Goal: Task Accomplishment & Management: Manage account settings

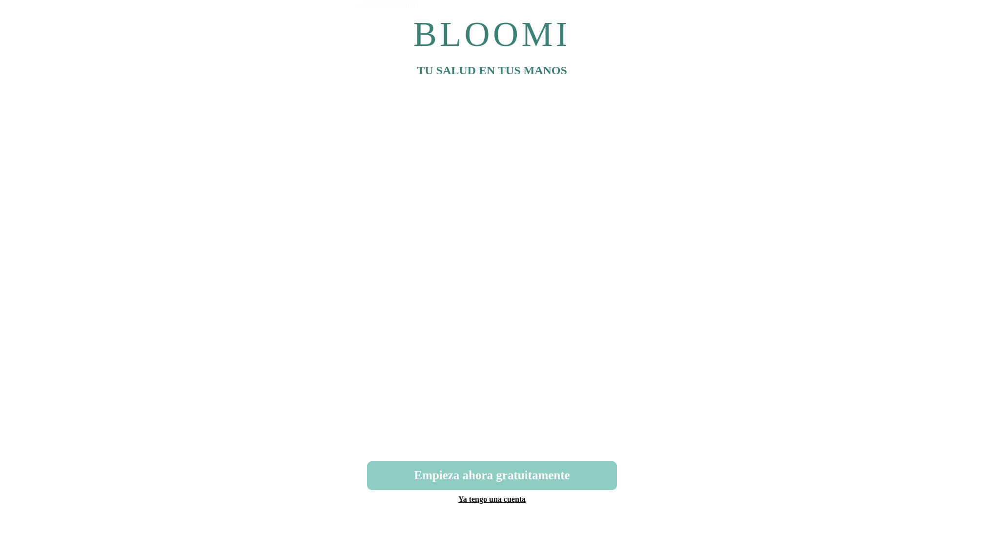
click at [492, 500] on link "Ya tengo una cuenta" at bounding box center [491, 499] width 67 height 8
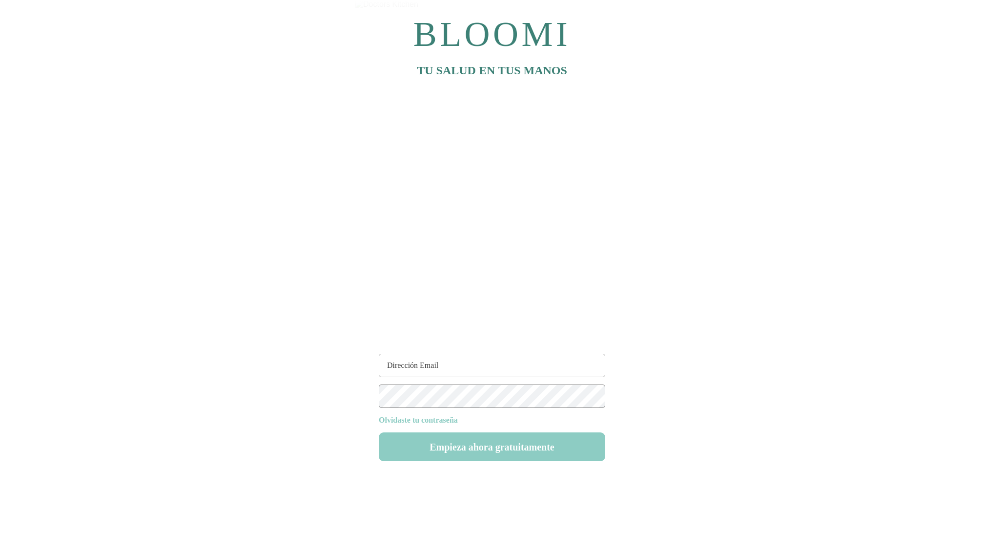
click at [459, 364] on input "text" at bounding box center [492, 365] width 227 height 23
paste input "[EMAIL_ADDRESS][DOMAIN_NAME]"
type input "[EMAIL_ADDRESS][DOMAIN_NAME]"
click at [515, 452] on button "Empieza ahora gratuitamente" at bounding box center [492, 446] width 227 height 29
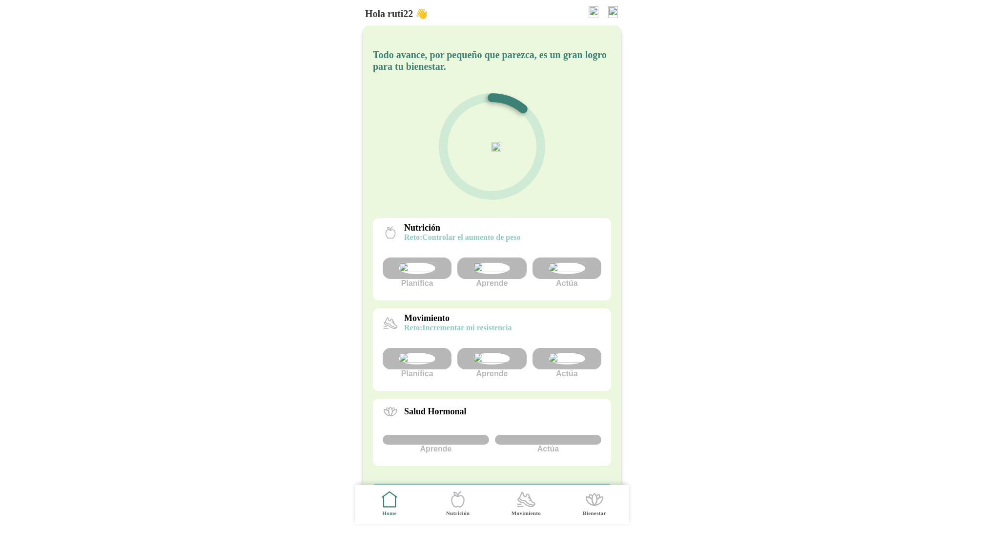
click at [578, 364] on img at bounding box center [567, 359] width 37 height 12
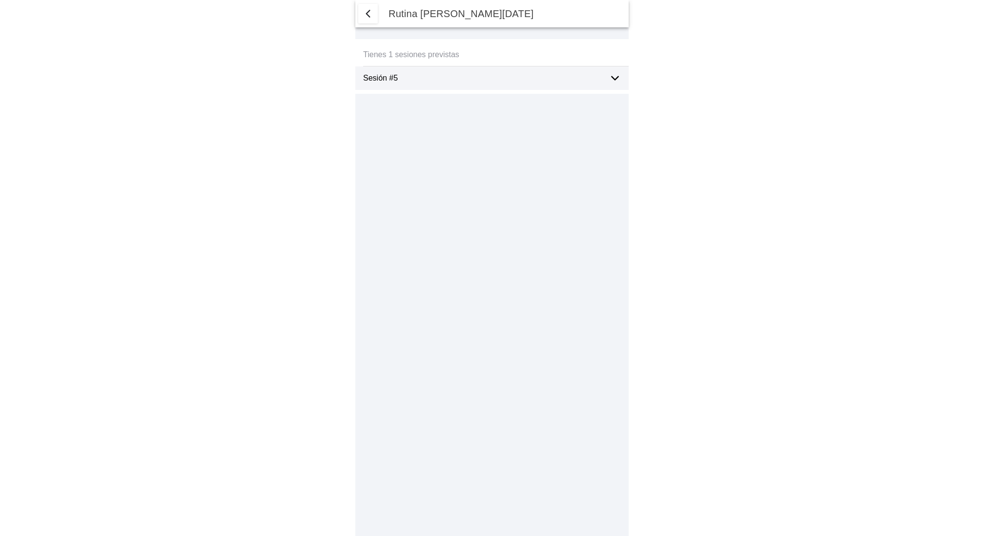
click at [611, 83] on icon at bounding box center [615, 78] width 12 height 12
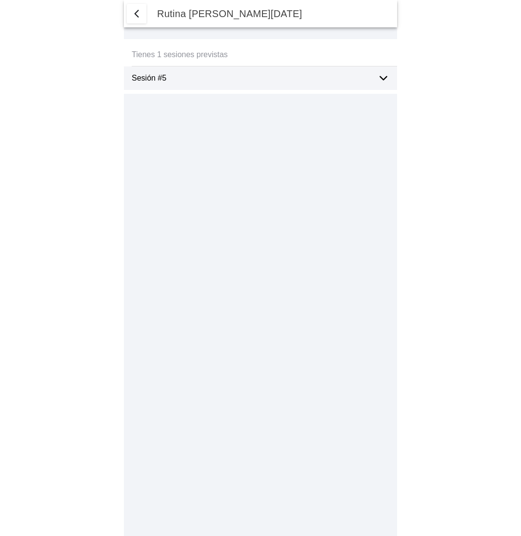
click at [315, 90] on ion-list "Tienes 1 sesiones previstas Sesión #5 [MEDICAL_DATA] lateral con dos pies sobre…" at bounding box center [260, 66] width 273 height 55
click at [351, 83] on div "Sesión #5" at bounding box center [251, 77] width 238 height 23
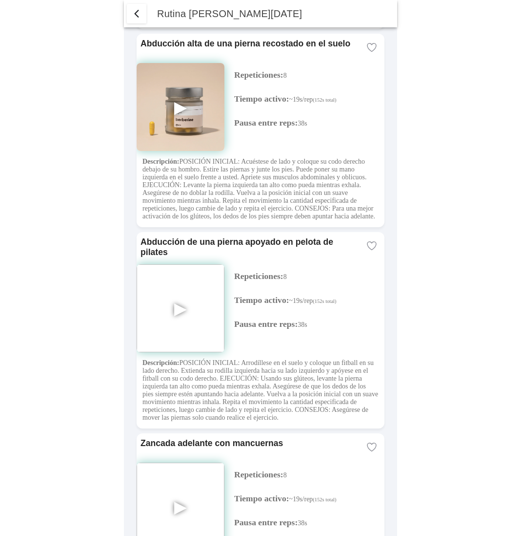
scroll to position [2542, 0]
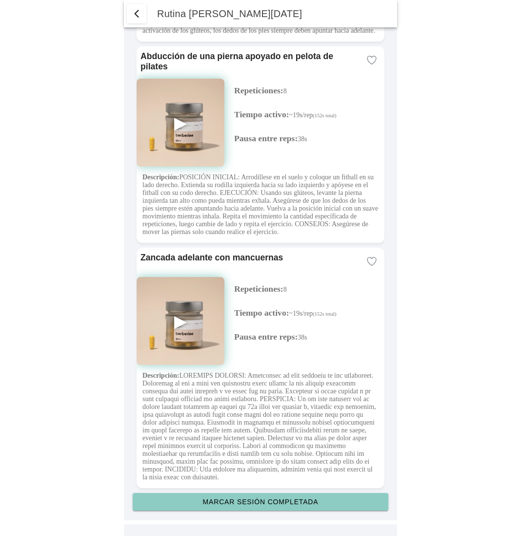
click at [0, 0] on slot "Marcar sesión completada" at bounding box center [0, 0] width 0 height 0
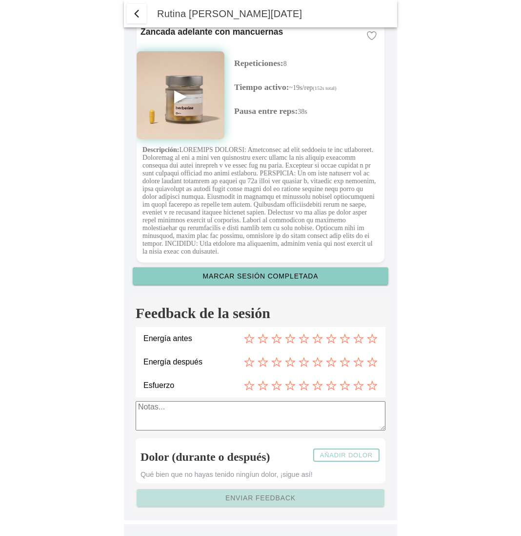
scroll to position [2768, 0]
click at [292, 337] on icon at bounding box center [290, 338] width 9 height 9
click at [332, 361] on icon at bounding box center [331, 361] width 11 height 11
click at [263, 387] on icon at bounding box center [262, 385] width 9 height 9
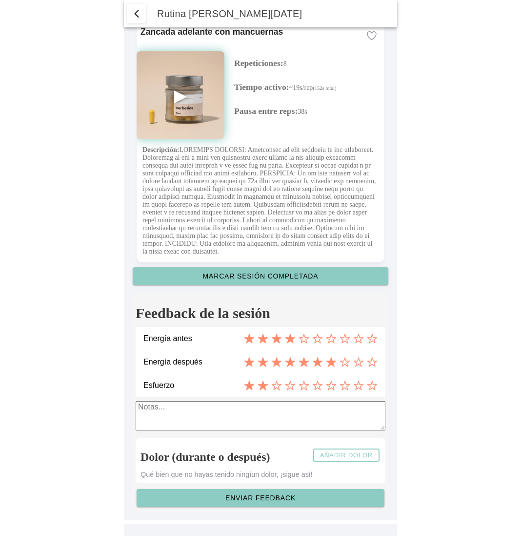
click at [0, 0] on slot "Añadir dolor" at bounding box center [0, 0] width 0 height 0
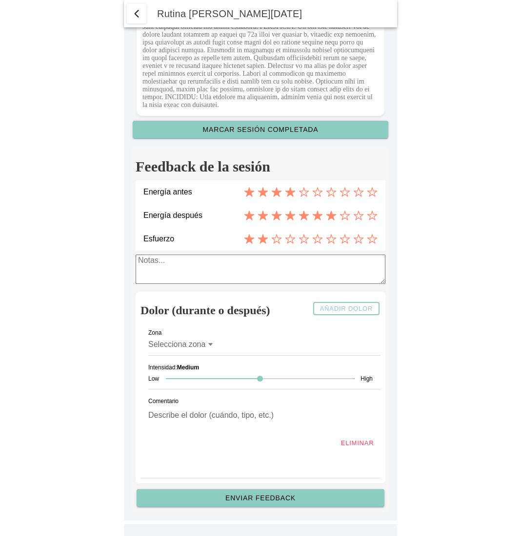
scroll to position [2916, 0]
click at [208, 348] on div "Selecciona zona" at bounding box center [180, 344] width 65 height 9
click at [208, 348] on button "Selecciona zona" at bounding box center [260, 343] width 225 height 21
